Goal: Navigation & Orientation: Find specific page/section

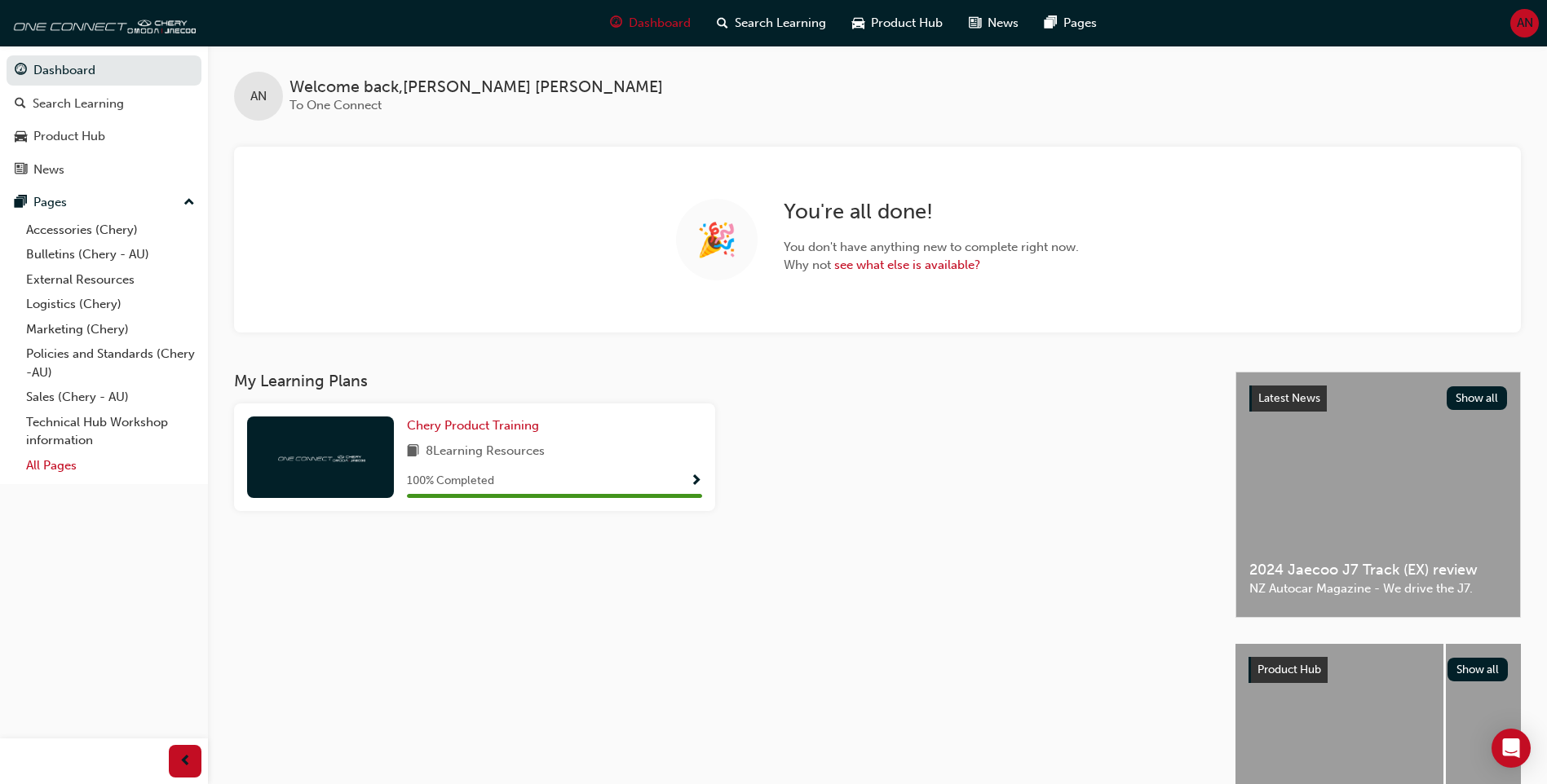
click at [86, 473] on link "All Pages" at bounding box center [110, 466] width 182 height 25
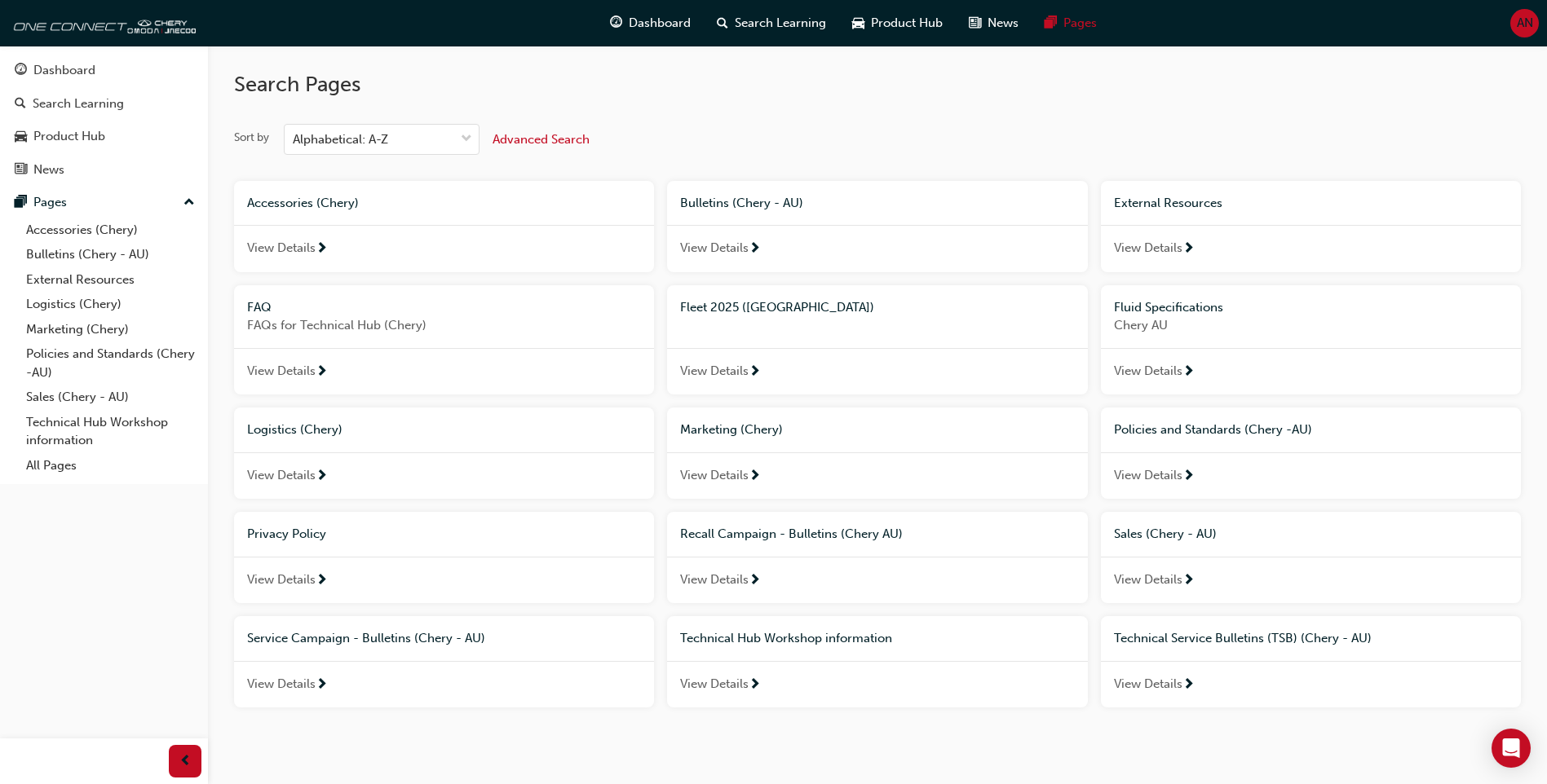
click at [741, 368] on span "View Details" at bounding box center [715, 371] width 69 height 19
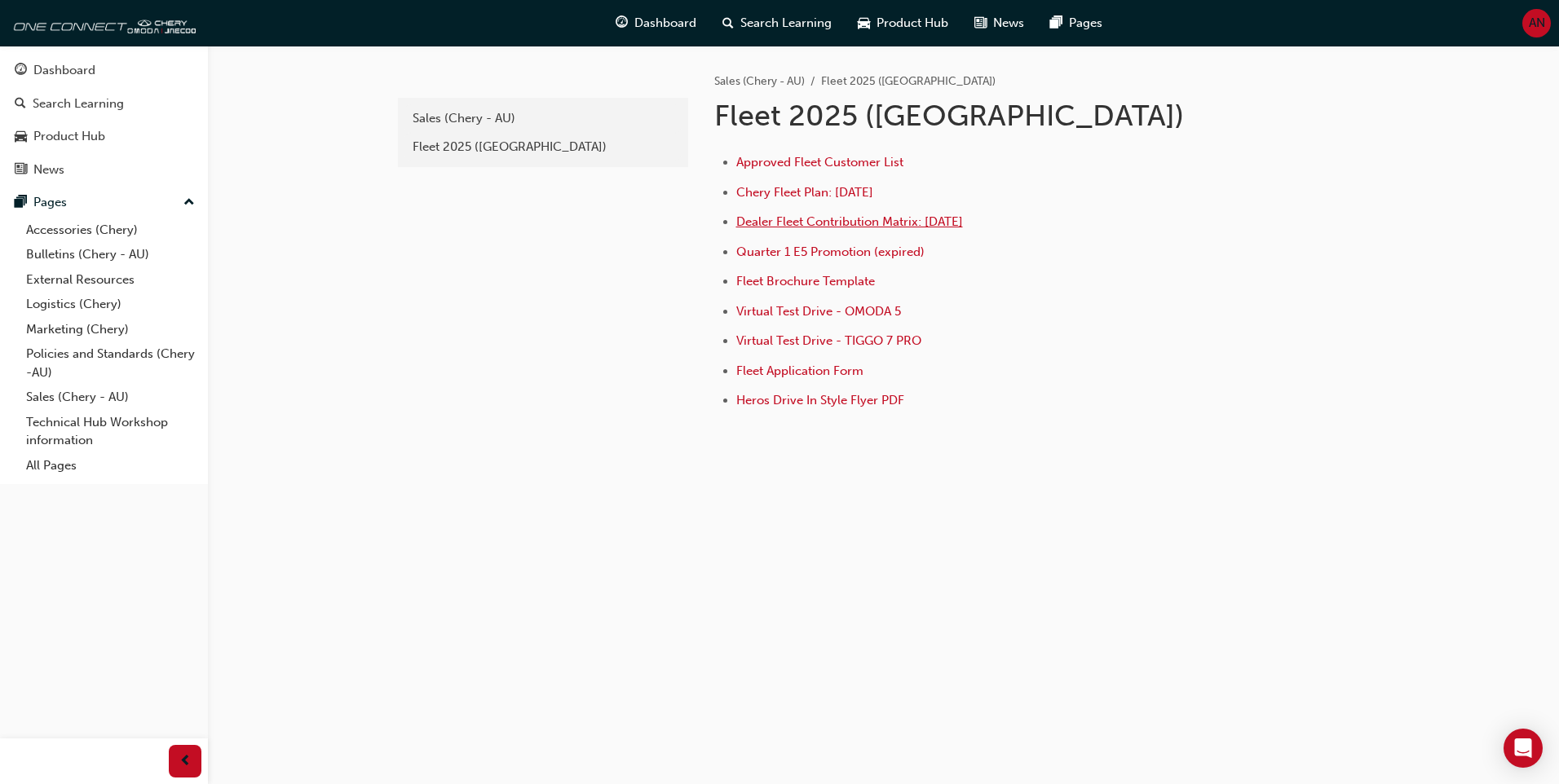
click at [833, 225] on span "Dealer Fleet Contribution Matrix: [DATE]" at bounding box center [850, 221] width 227 height 14
